Goal: Information Seeking & Learning: Learn about a topic

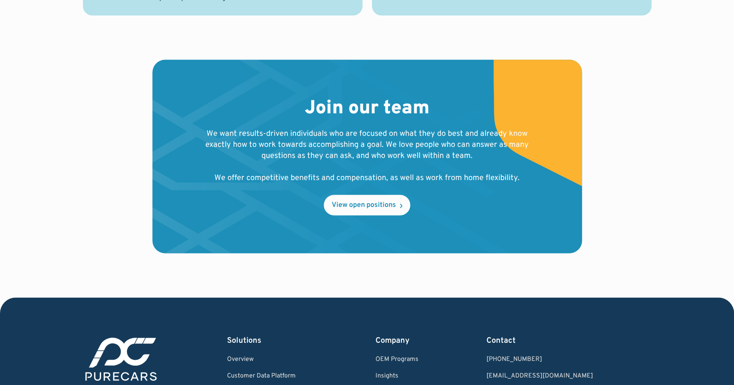
scroll to position [789, 0]
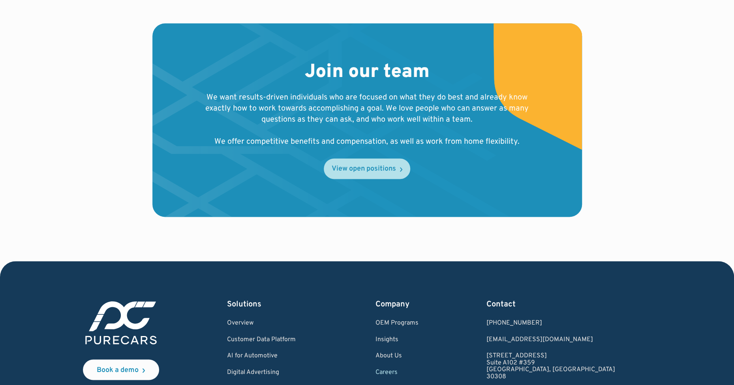
click at [341, 170] on div "View open positions" at bounding box center [364, 168] width 64 height 7
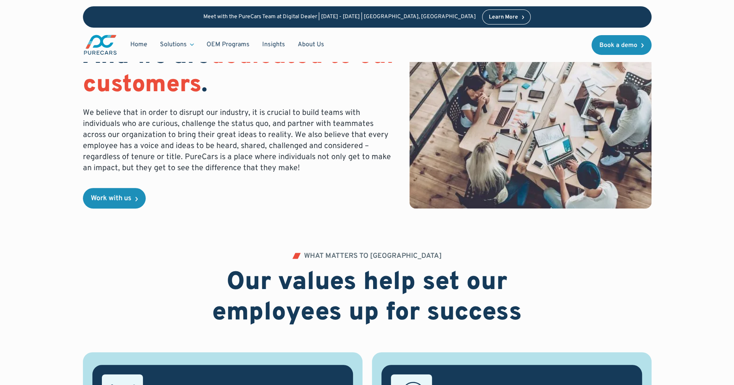
scroll to position [0, 0]
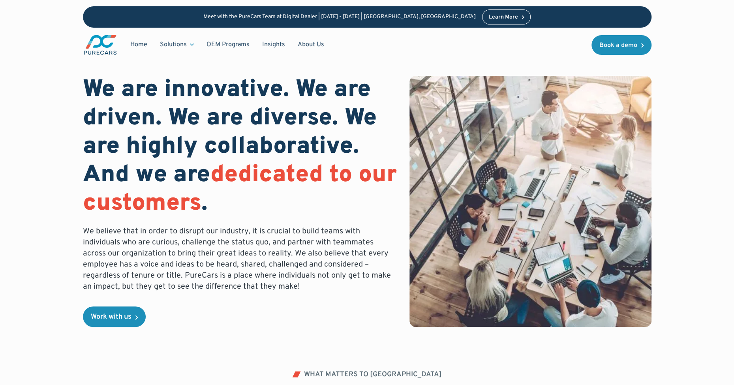
click at [98, 43] on img "main" at bounding box center [100, 45] width 35 height 22
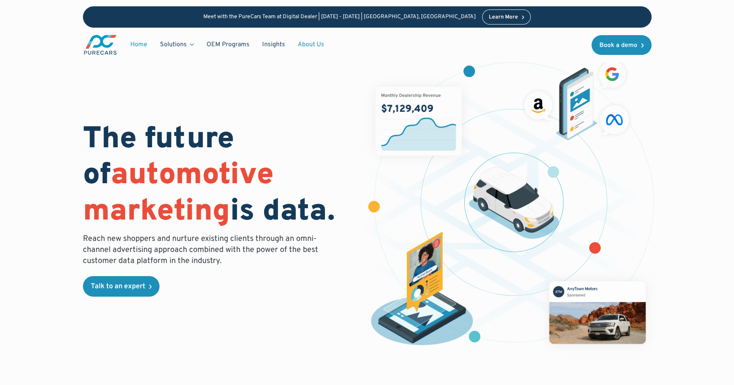
click at [316, 42] on link "About Us" at bounding box center [310, 44] width 39 height 15
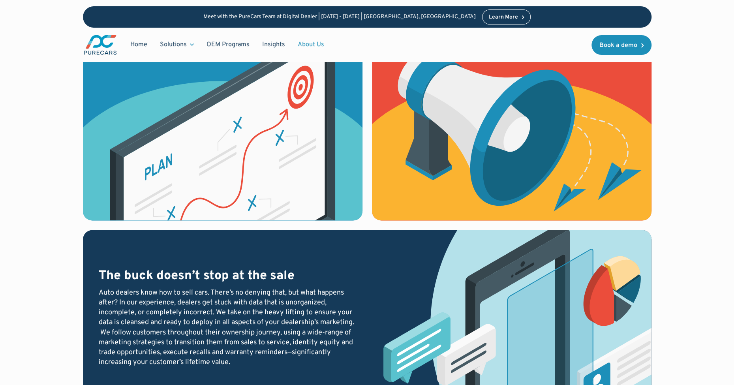
scroll to position [2305, 0]
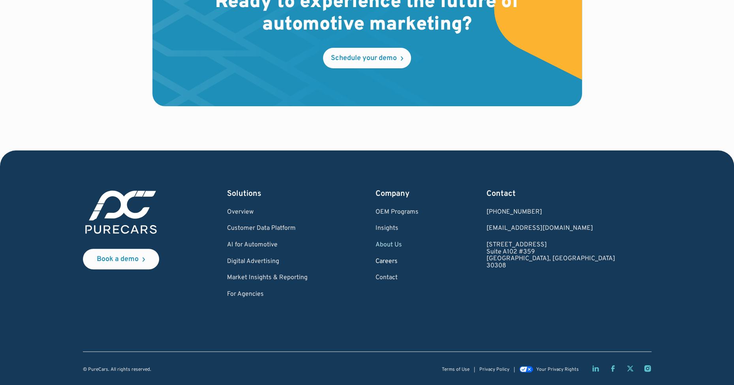
click at [418, 260] on link "Careers" at bounding box center [396, 261] width 43 height 7
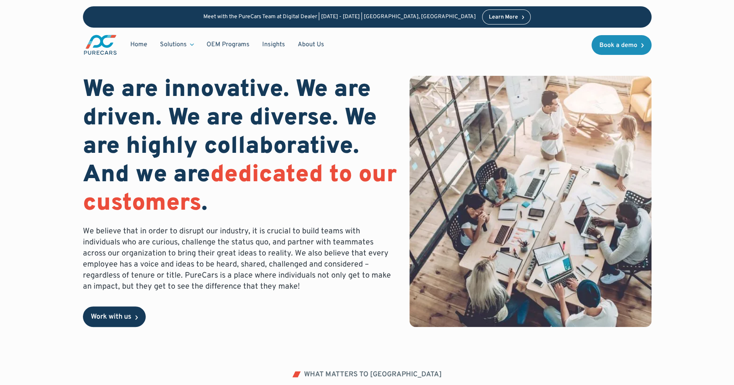
click at [112, 314] on div "Work with us" at bounding box center [111, 316] width 41 height 7
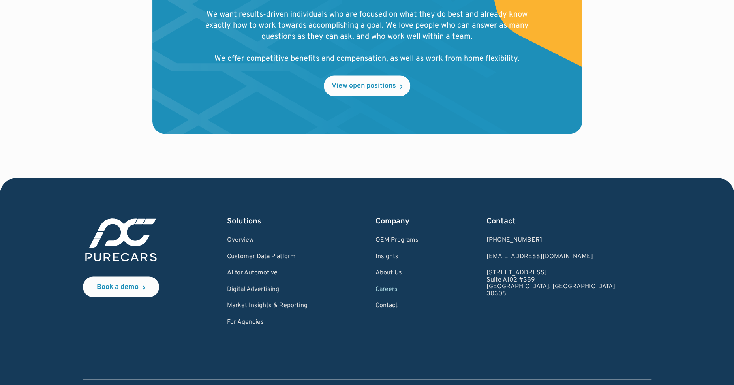
scroll to position [900, 0]
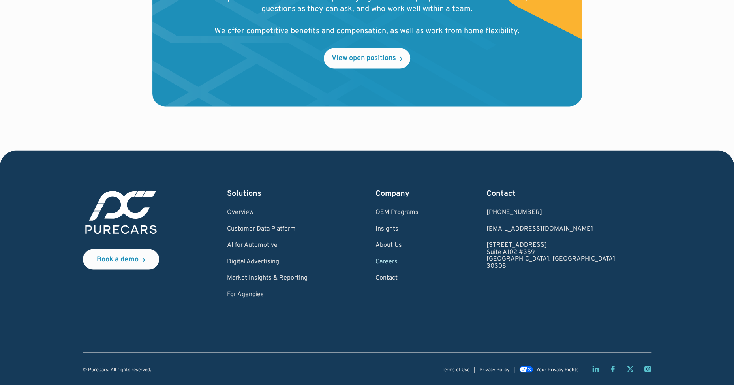
click at [418, 261] on link "Careers" at bounding box center [396, 261] width 43 height 7
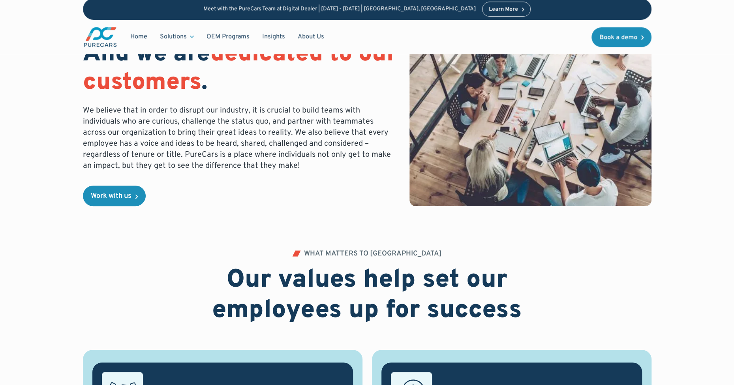
scroll to position [79, 0]
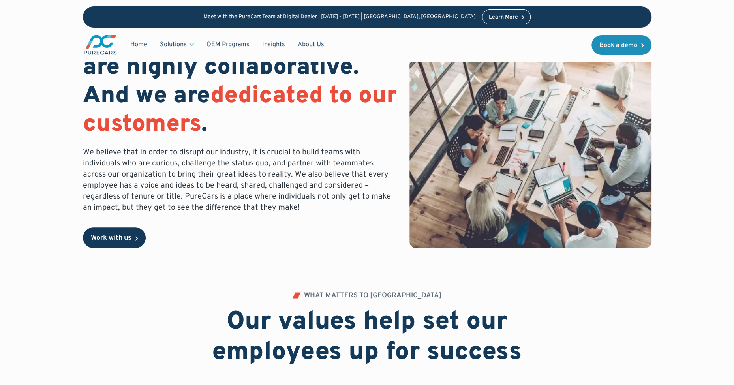
click at [108, 235] on div "Work with us" at bounding box center [111, 237] width 41 height 7
